Goal: Information Seeking & Learning: Learn about a topic

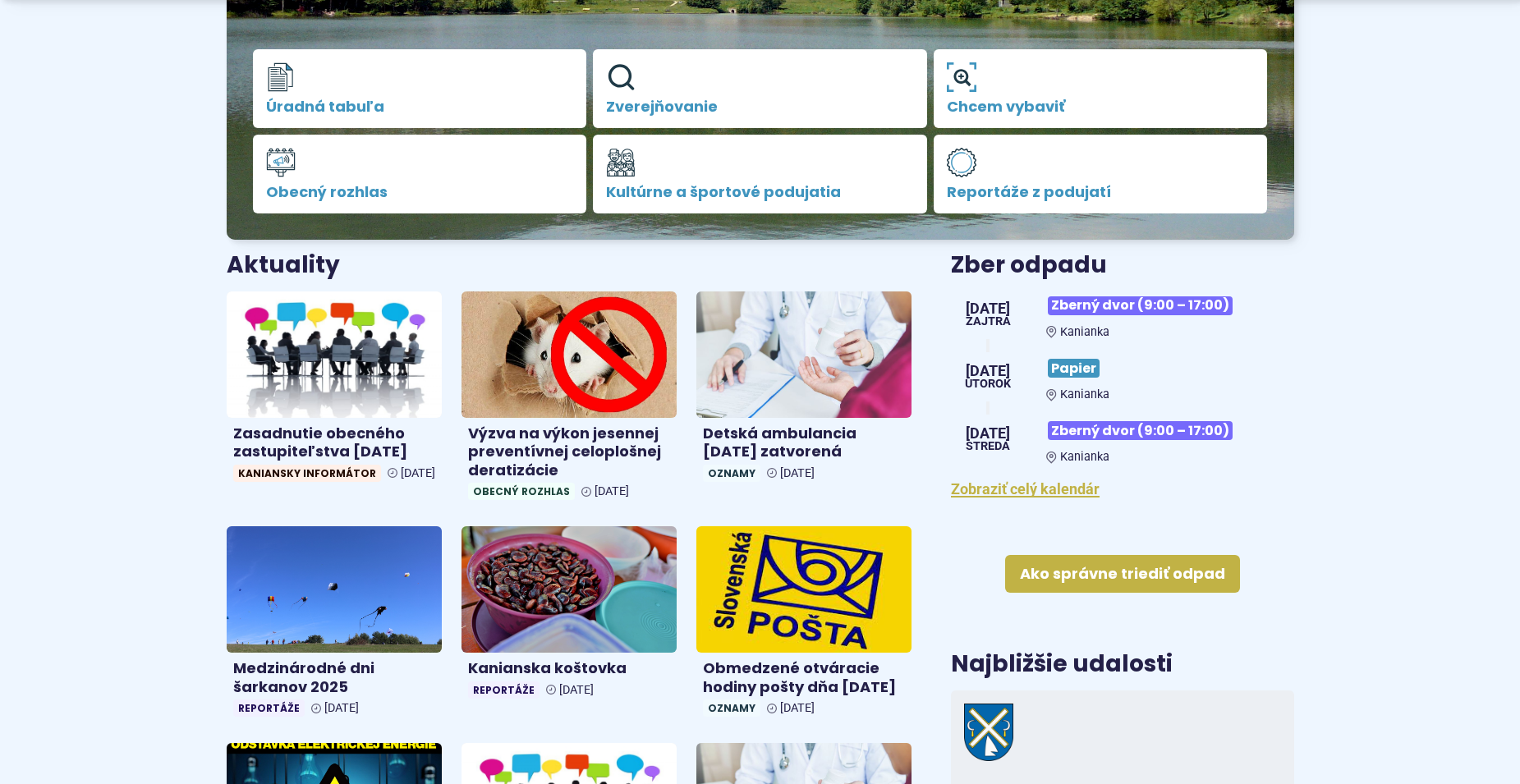
scroll to position [418, 0]
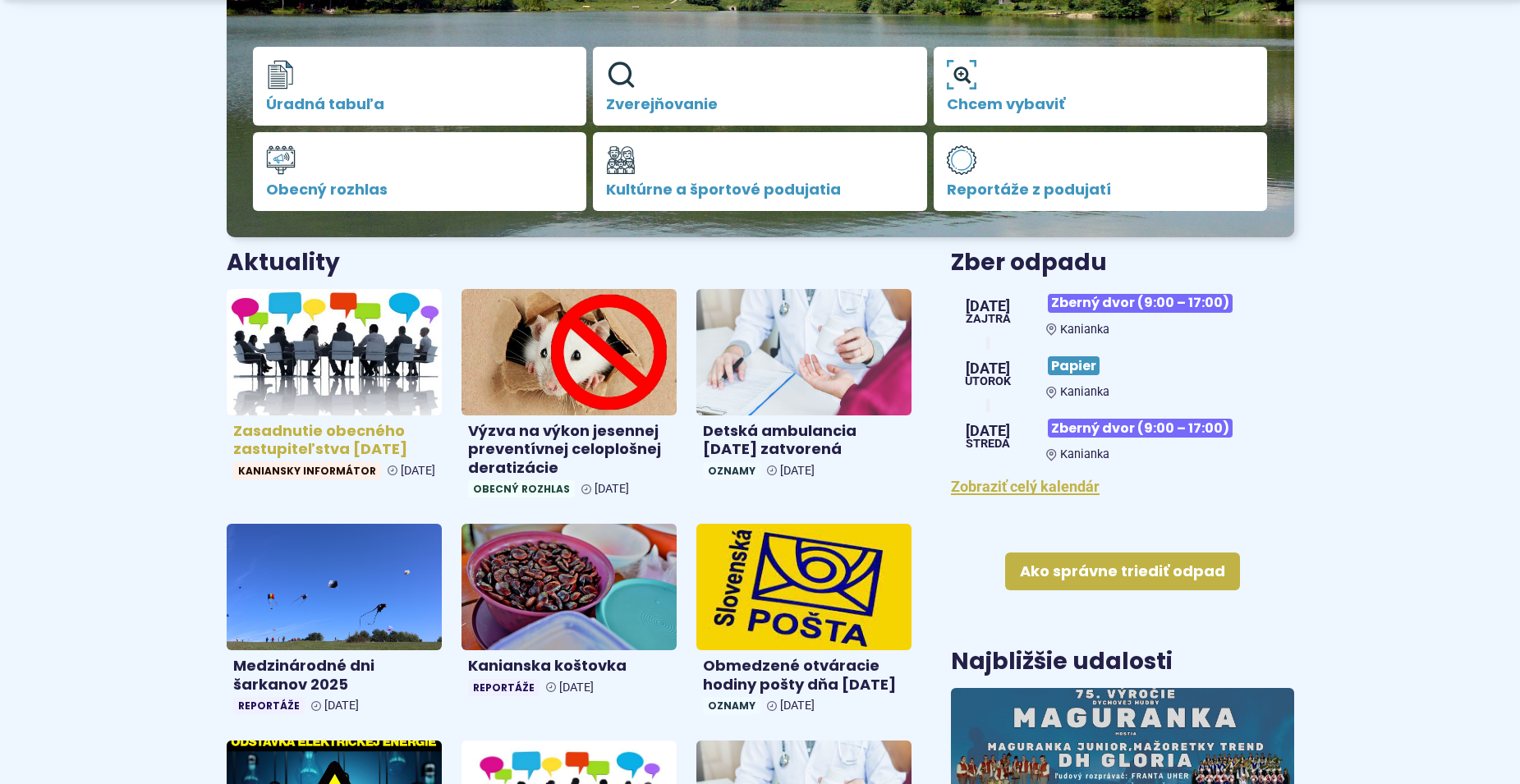
click at [374, 433] on h4 "Zasadnutie obecného zastupiteľstva [DATE]" at bounding box center [334, 440] width 202 height 37
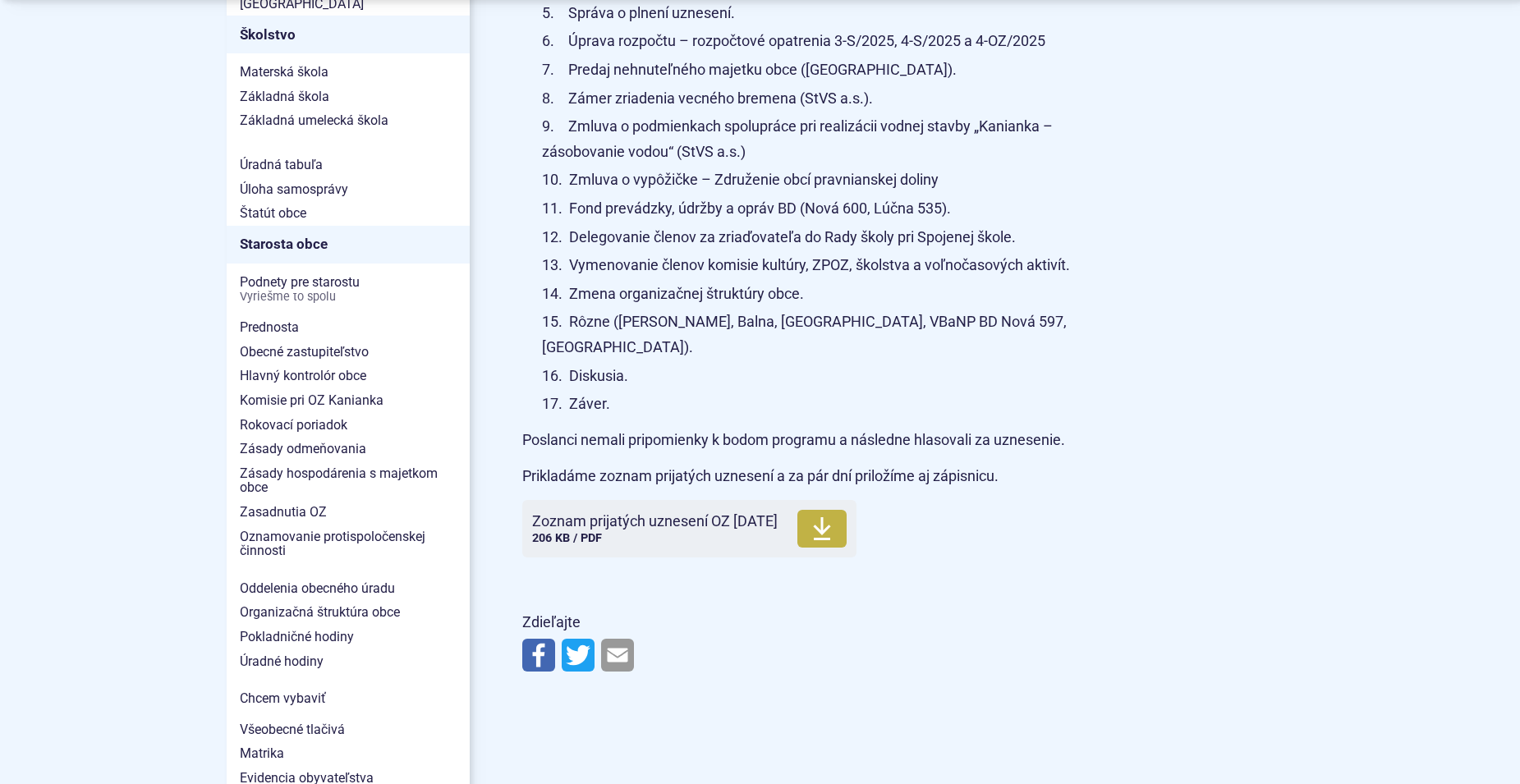
scroll to position [1028, 0]
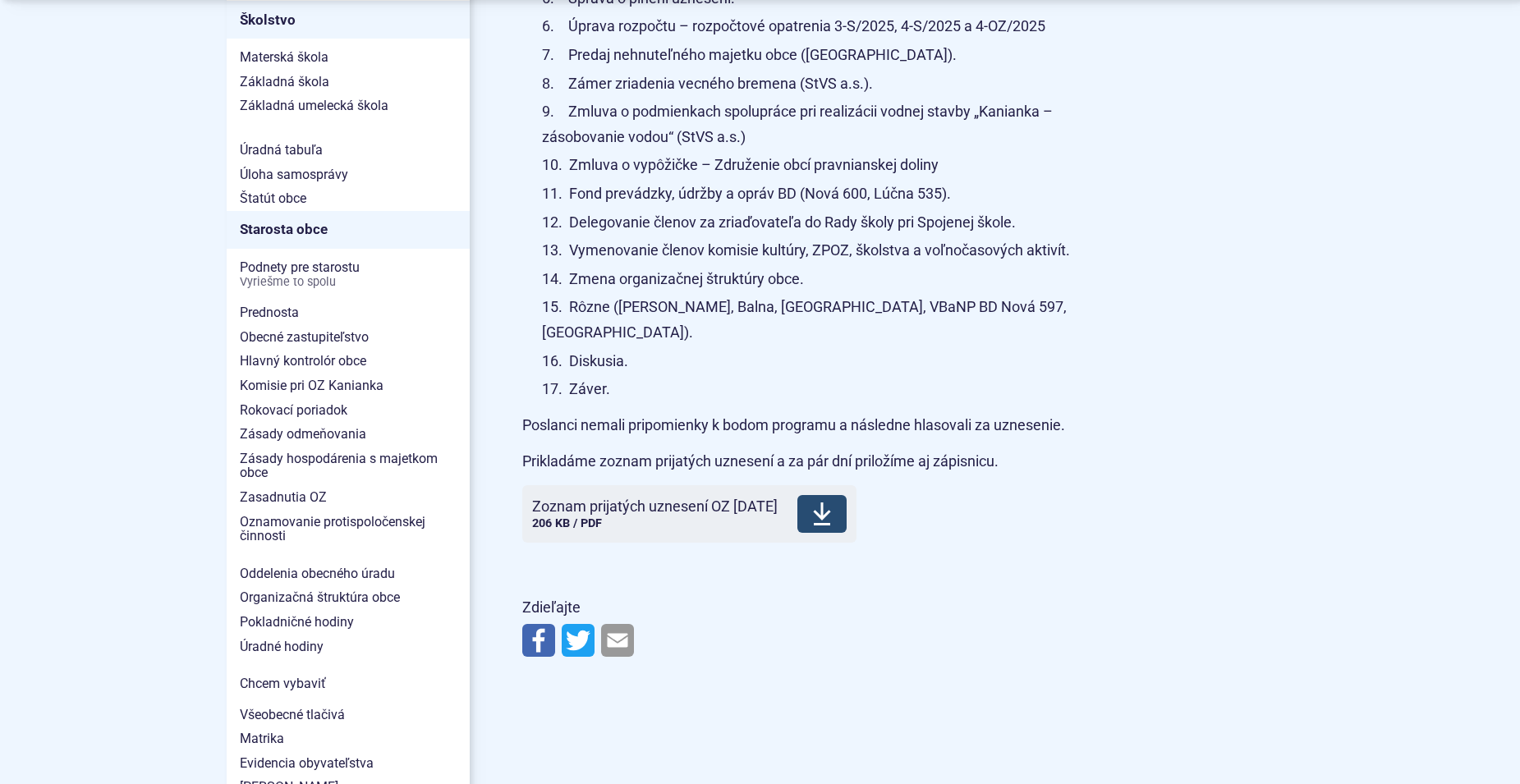
click at [636, 513] on link "Zoznam prijatých uznesení OZ 8.10.2025 Veľkosť a typ súboru 206 KB / PDF Stiahn…" at bounding box center [689, 514] width 334 height 58
click at [1243, 252] on article "Kategória Kaniansky informátor Zasadnutie obecného zastupiteľstva otvoril dňa 8…" at bounding box center [908, 40] width 824 height 1248
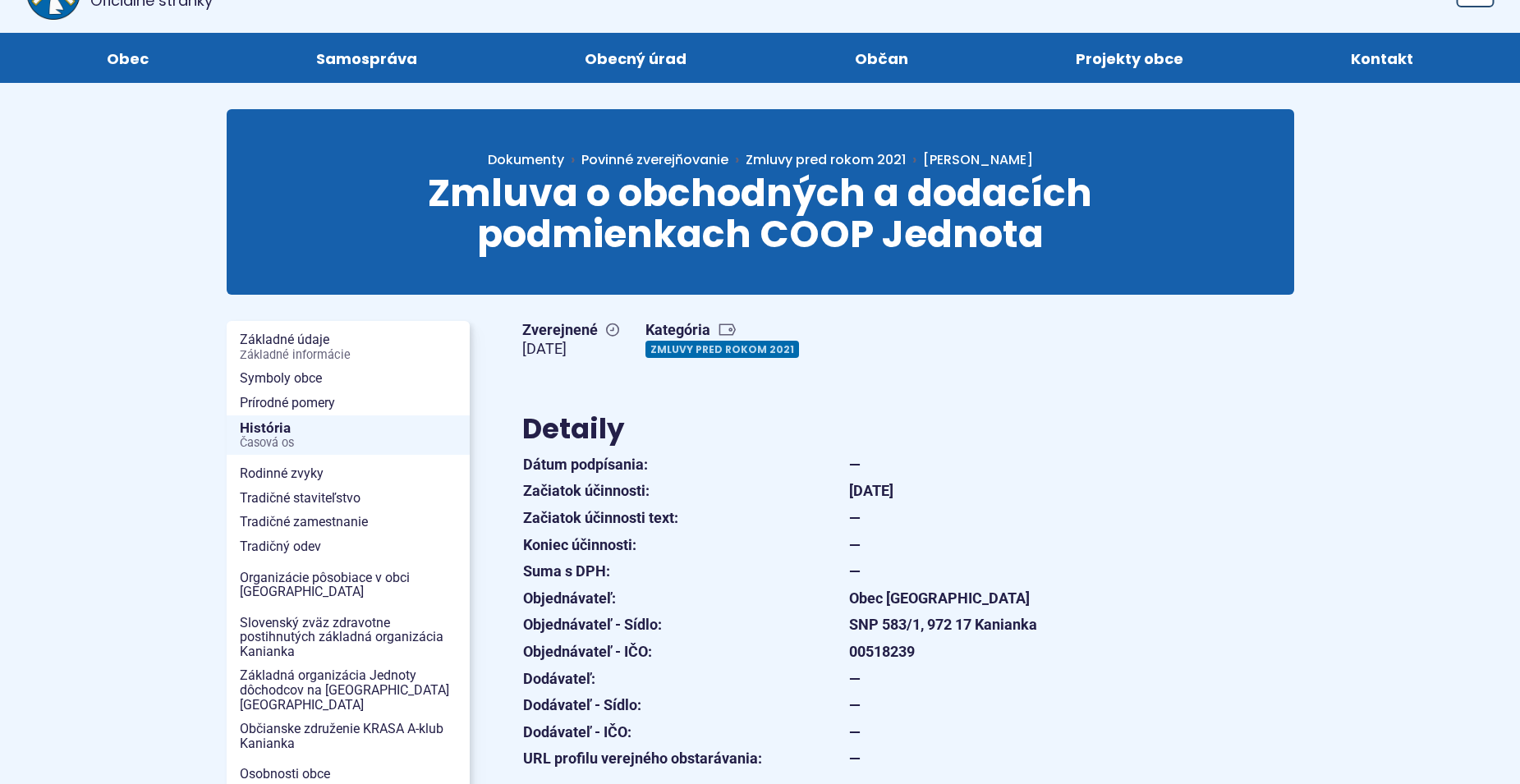
scroll to position [137, 0]
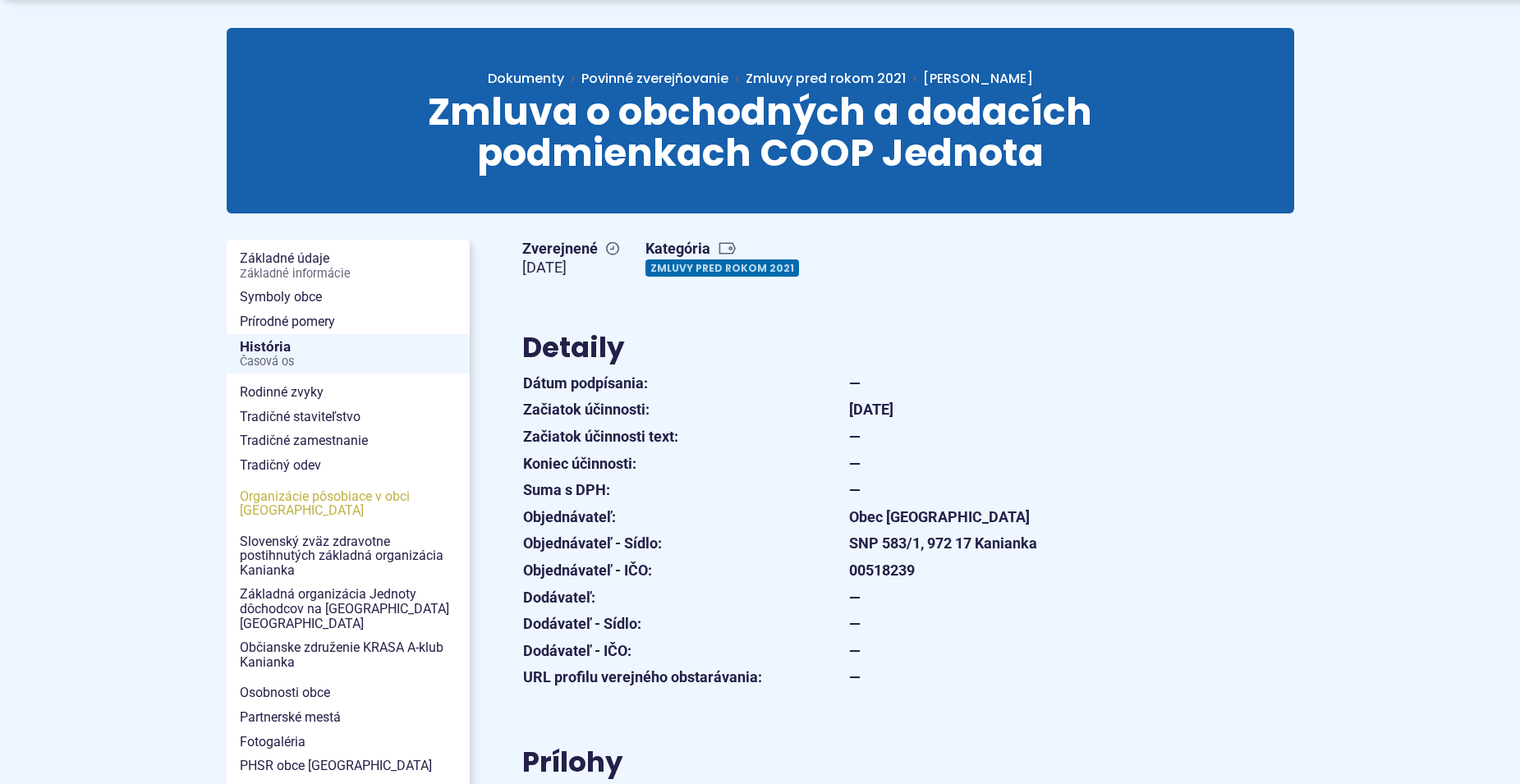
click at [336, 510] on span "Organizácie pôsobiace v obci [GEOGRAPHIC_DATA]" at bounding box center [348, 504] width 217 height 38
